Goal: Find specific page/section: Find specific page/section

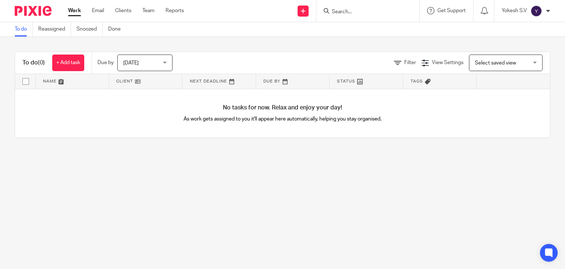
click at [335, 12] on input "Search" at bounding box center [364, 12] width 66 height 7
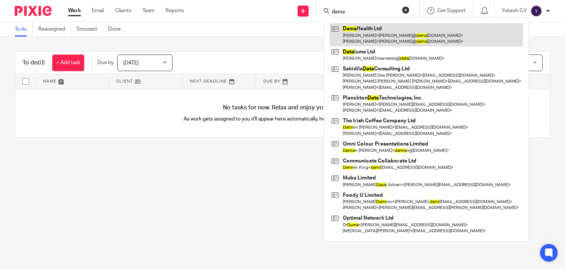
type input "dama"
click at [372, 36] on link at bounding box center [427, 34] width 194 height 23
